Goal: Transaction & Acquisition: Purchase product/service

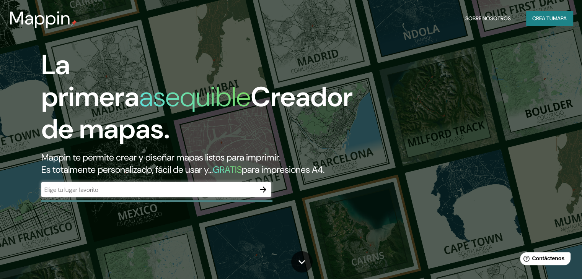
click at [185, 197] on div "​" at bounding box center [155, 189] width 229 height 15
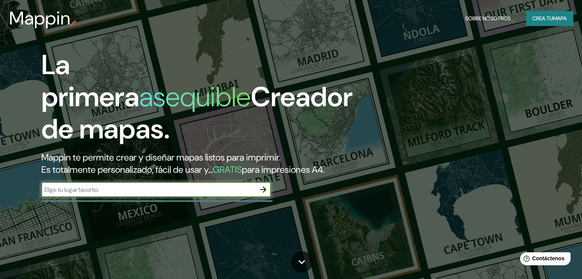
click at [262, 194] on icon "button" at bounding box center [263, 189] width 9 height 9
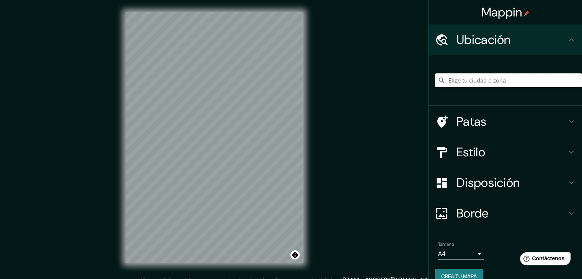
click at [473, 81] on input "Elige tu ciudad o zona" at bounding box center [508, 80] width 147 height 14
click at [504, 122] on h4 "Patas" at bounding box center [511, 121] width 110 height 15
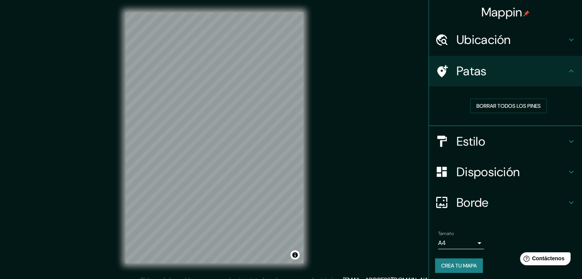
click at [524, 140] on h4 "Estilo" at bounding box center [511, 141] width 110 height 15
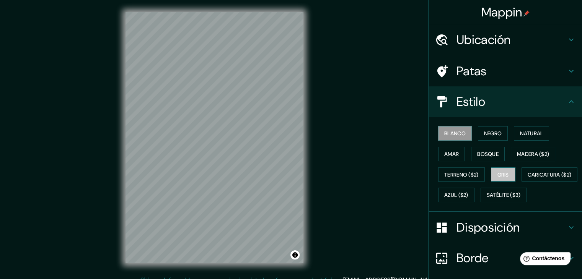
click at [504, 173] on font "Gris" at bounding box center [502, 174] width 11 height 7
click at [487, 153] on font "Bosque" at bounding box center [487, 154] width 21 height 7
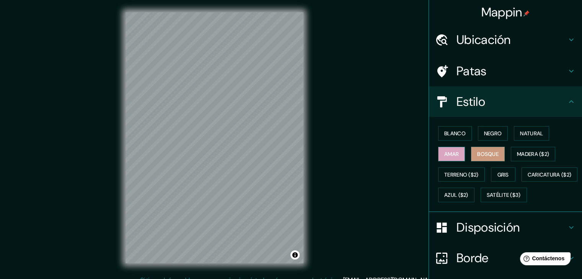
click at [444, 153] on font "Amar" at bounding box center [451, 154] width 15 height 7
click at [522, 133] on font "Natural" at bounding box center [531, 133] width 23 height 7
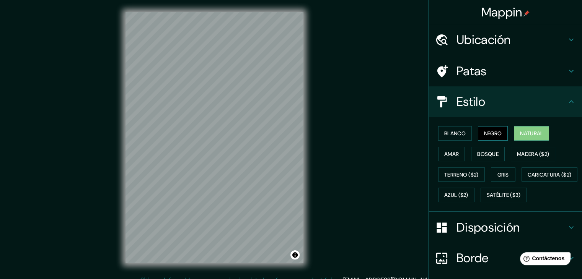
click at [489, 134] on font "Negro" at bounding box center [493, 133] width 18 height 7
click at [458, 135] on font "Blanco" at bounding box center [454, 133] width 21 height 7
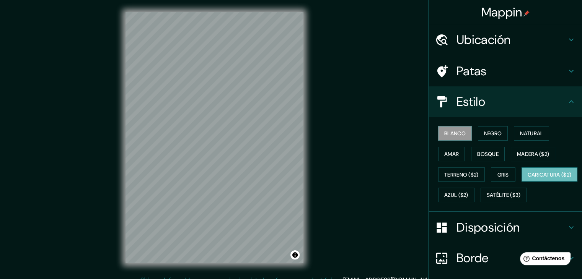
click at [527, 178] on font "Caricatura ($2)" at bounding box center [549, 174] width 44 height 7
click at [474, 193] on button "Azul ($2)" at bounding box center [456, 195] width 36 height 15
click at [459, 135] on font "Blanco" at bounding box center [454, 133] width 21 height 7
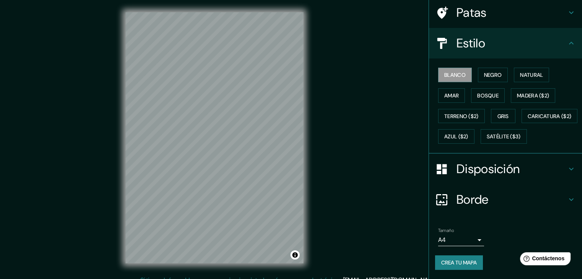
click at [500, 181] on div "Disposición" at bounding box center [505, 169] width 153 height 31
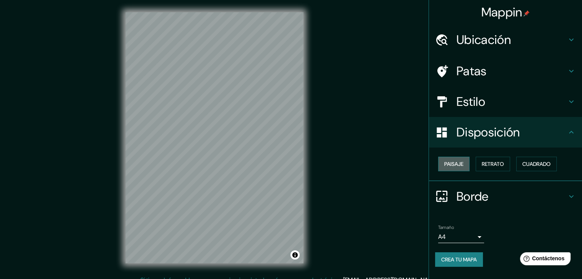
click at [457, 162] on font "Paisaje" at bounding box center [453, 164] width 19 height 7
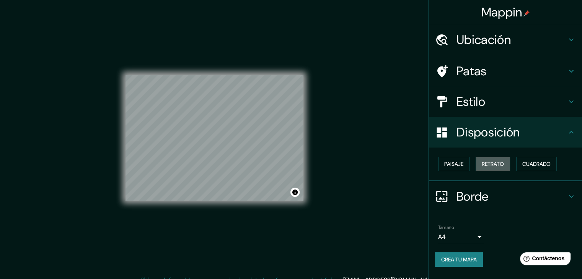
click at [485, 162] on font "Retrato" at bounding box center [493, 164] width 22 height 7
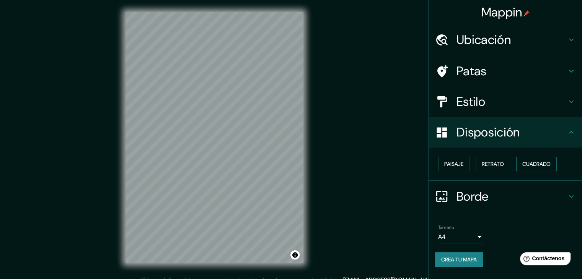
click at [545, 161] on font "Cuadrado" at bounding box center [536, 164] width 28 height 7
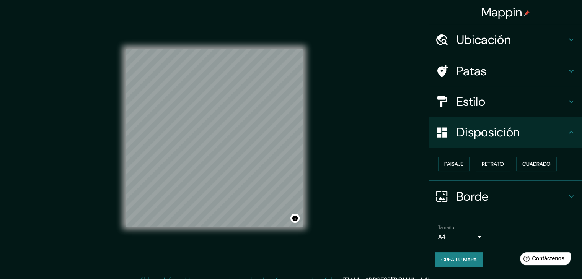
click at [477, 195] on font "Borde" at bounding box center [472, 197] width 32 height 16
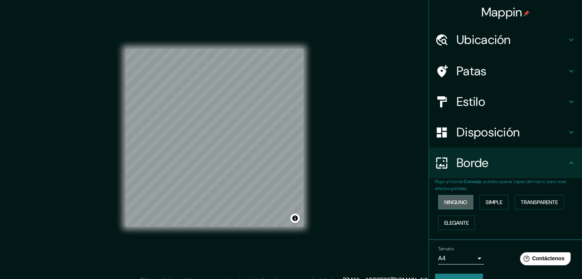
click at [451, 204] on font "Ninguno" at bounding box center [455, 202] width 23 height 7
click at [490, 201] on font "Simple" at bounding box center [493, 202] width 17 height 7
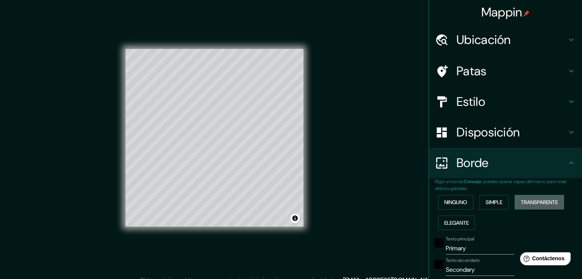
click at [522, 199] on font "Transparente" at bounding box center [539, 202] width 37 height 7
click at [456, 222] on font "Elegante" at bounding box center [456, 223] width 24 height 7
click at [451, 206] on font "Ninguno" at bounding box center [455, 202] width 23 height 10
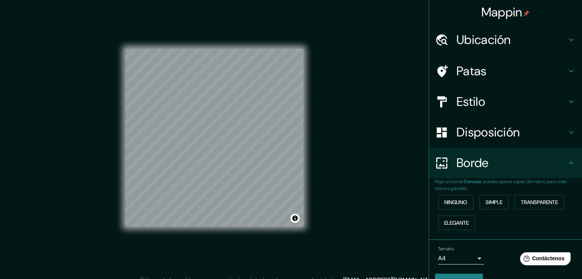
scroll to position [17, 0]
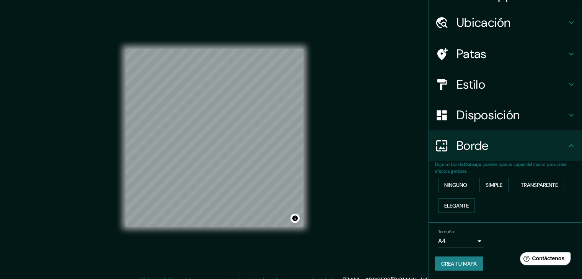
click at [474, 238] on body "Mappin Ubicación [DATE][GEOGRAPHIC_DATA][PERSON_NAME], [GEOGRAPHIC_DATA], [GEOG…" at bounding box center [291, 139] width 582 height 279
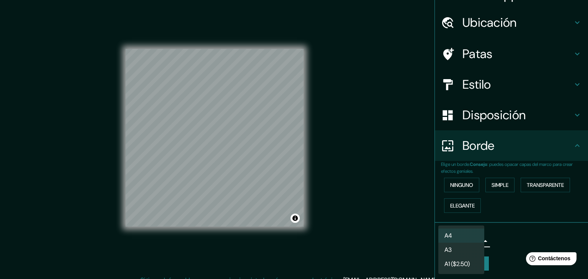
click at [475, 237] on li "A4" at bounding box center [461, 236] width 46 height 14
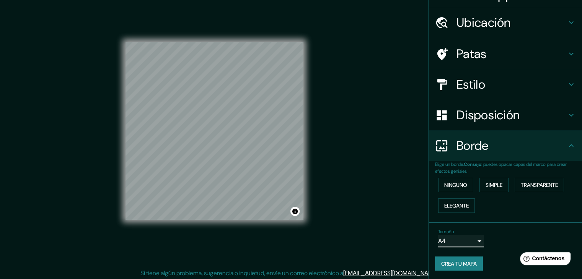
scroll to position [9, 0]
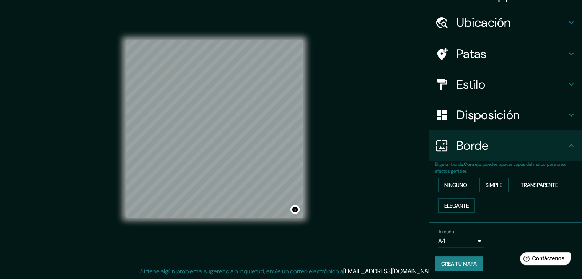
click at [504, 20] on font "Ubicación" at bounding box center [483, 23] width 54 height 16
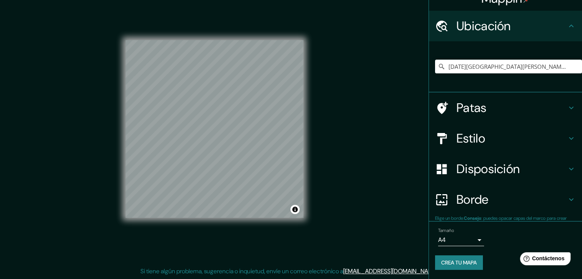
scroll to position [13, 0]
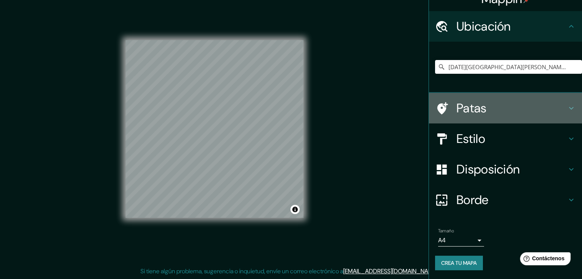
click at [518, 105] on h4 "Patas" at bounding box center [511, 108] width 110 height 15
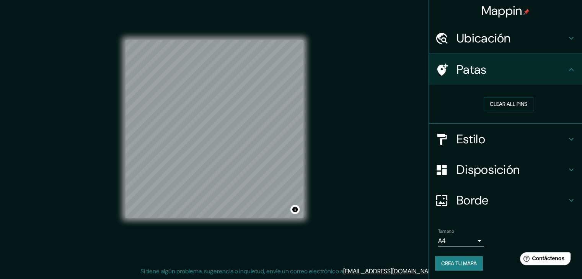
scroll to position [2, 0]
click at [509, 105] on font "Borrar todos los pines" at bounding box center [508, 104] width 64 height 7
click at [495, 106] on font "Borrar todos los pines" at bounding box center [508, 104] width 64 height 7
click at [520, 70] on h4 "Patas" at bounding box center [511, 69] width 110 height 15
click at [460, 264] on font "Crea tu mapa" at bounding box center [459, 263] width 36 height 7
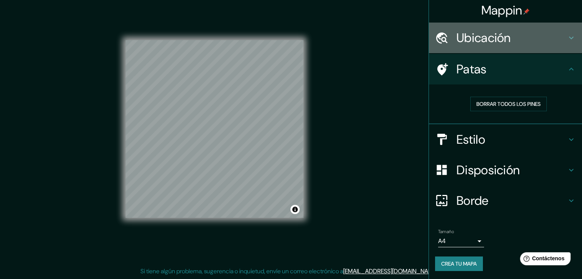
click at [515, 39] on h4 "Ubicación" at bounding box center [511, 37] width 110 height 15
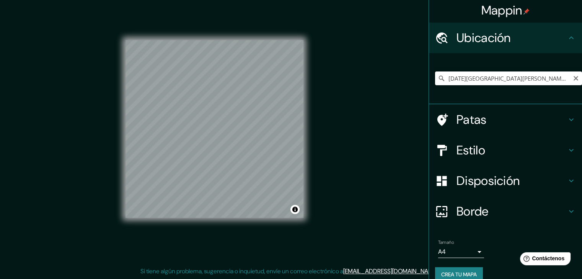
click at [556, 80] on input "[DATE][GEOGRAPHIC_DATA][PERSON_NAME], [GEOGRAPHIC_DATA], [GEOGRAPHIC_DATA]" at bounding box center [508, 79] width 147 height 14
click at [446, 79] on input "[DATE][GEOGRAPHIC_DATA][PERSON_NAME], [GEOGRAPHIC_DATA], [GEOGRAPHIC_DATA]" at bounding box center [508, 79] width 147 height 14
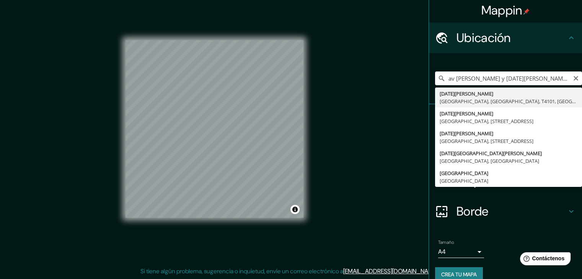
drag, startPoint x: 508, startPoint y: 79, endPoint x: 513, endPoint y: 81, distance: 6.0
click at [495, 81] on input "av [PERSON_NAME] y [DATE][PERSON_NAME] [DATE][GEOGRAPHIC_DATA][PERSON_NAME], [G…" at bounding box center [508, 79] width 147 height 14
drag, startPoint x: 513, startPoint y: 78, endPoint x: 439, endPoint y: 95, distance: 75.6
type input "[DATE][PERSON_NAME], [GEOGRAPHIC_DATA], [GEOGRAPHIC_DATA], T4101, [GEOGRAPHIC_D…"
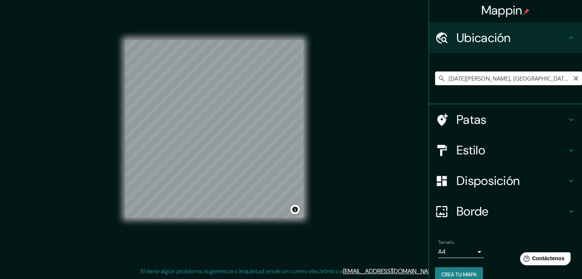
click at [547, 77] on input "[DATE][PERSON_NAME], [GEOGRAPHIC_DATA], [GEOGRAPHIC_DATA], T4101, [GEOGRAPHIC_D…" at bounding box center [508, 79] width 147 height 14
click at [540, 81] on input "[DATE][PERSON_NAME], [GEOGRAPHIC_DATA], [GEOGRAPHIC_DATA], T4101, [GEOGRAPHIC_D…" at bounding box center [508, 79] width 147 height 14
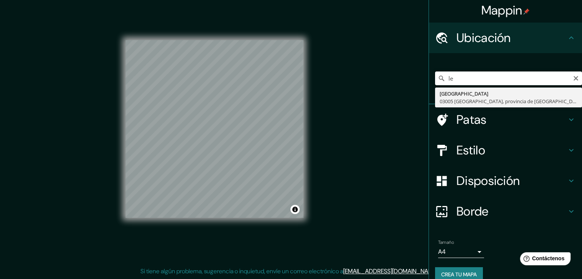
type input "l"
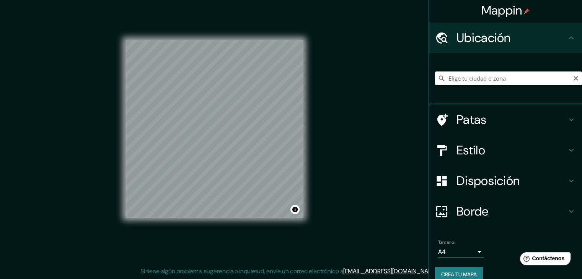
type input "a"
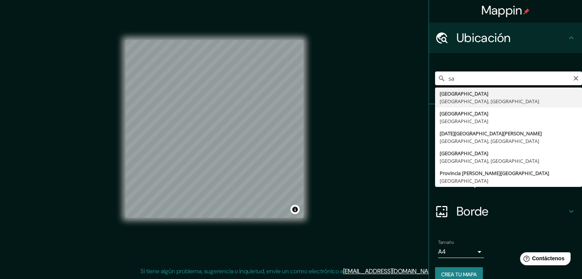
type input "s"
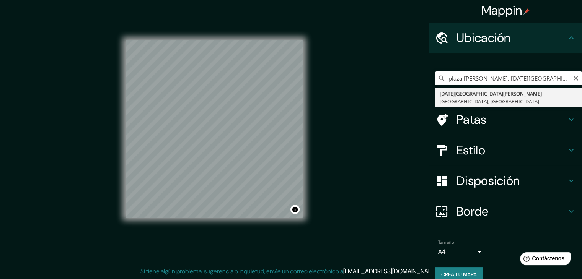
type input "[DATE][GEOGRAPHIC_DATA][PERSON_NAME], [GEOGRAPHIC_DATA], [GEOGRAPHIC_DATA]"
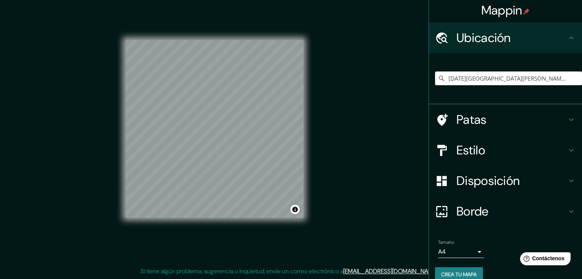
click at [494, 158] on div "Estilo" at bounding box center [505, 150] width 153 height 31
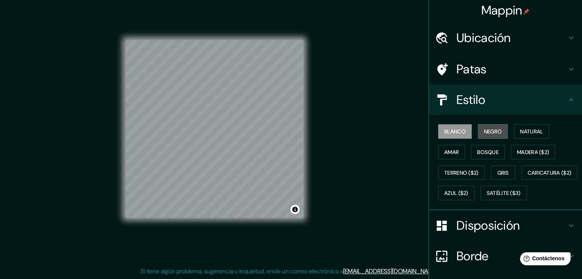
click at [490, 132] on font "Negro" at bounding box center [493, 131] width 18 height 7
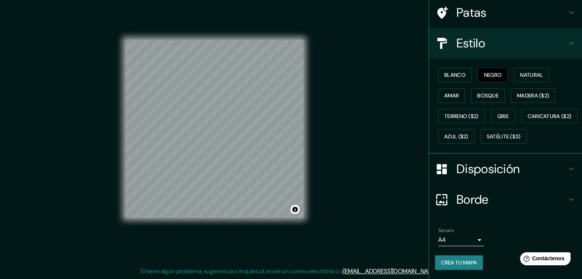
scroll to position [77, 0]
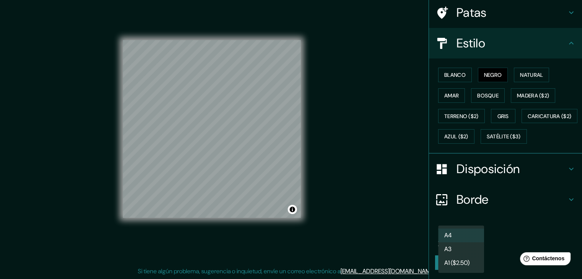
click at [465, 235] on body "Mappin Ubicación [DATE][GEOGRAPHIC_DATA][PERSON_NAME], [GEOGRAPHIC_DATA], [GEOG…" at bounding box center [291, 130] width 582 height 279
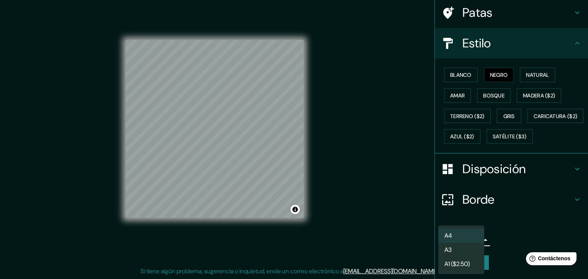
click at [459, 249] on li "A3" at bounding box center [461, 250] width 46 height 14
type input "a4"
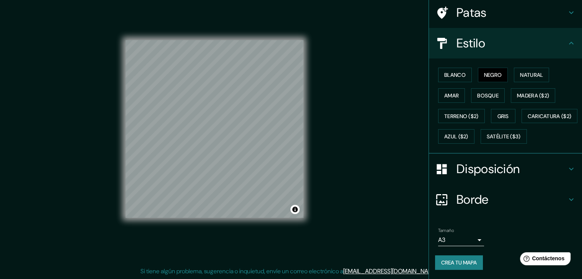
click at [487, 168] on font "Disposición" at bounding box center [487, 169] width 63 height 16
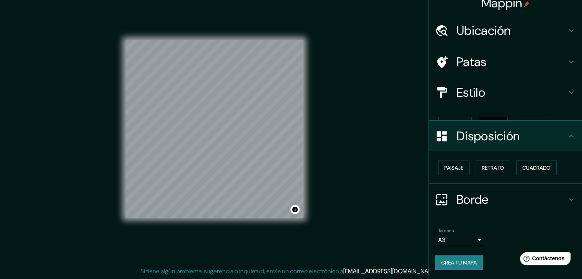
scroll to position [0, 0]
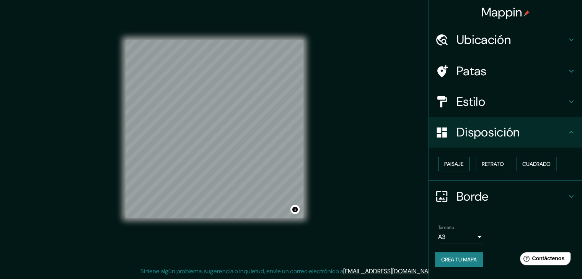
click at [447, 167] on font "Paisaje" at bounding box center [453, 164] width 19 height 7
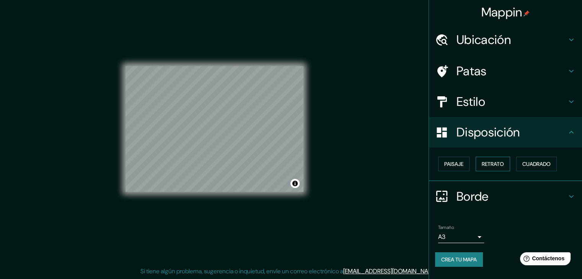
click at [488, 164] on font "Retrato" at bounding box center [493, 164] width 22 height 7
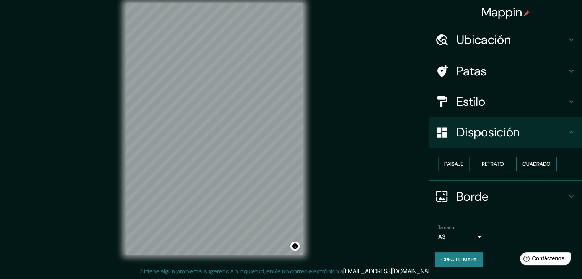
click at [534, 163] on font "Cuadrado" at bounding box center [536, 164] width 28 height 7
